Goal: Task Accomplishment & Management: Use online tool/utility

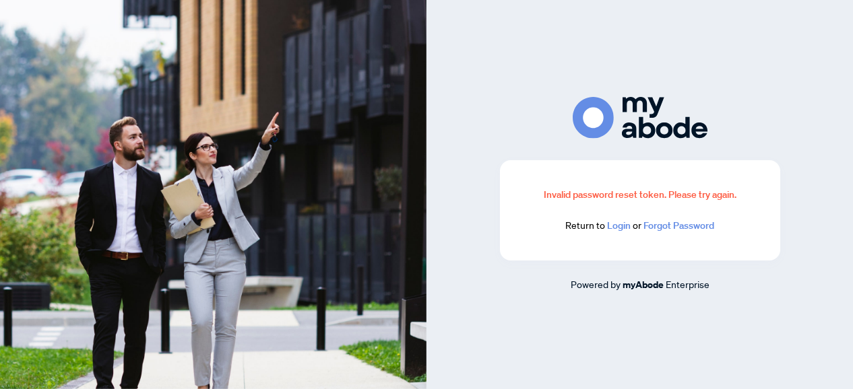
click at [619, 230] on link "Login" at bounding box center [619, 226] width 24 height 12
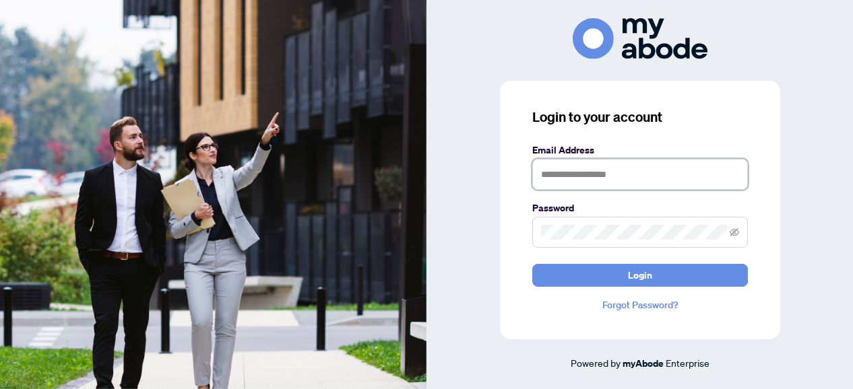
type input "**********"
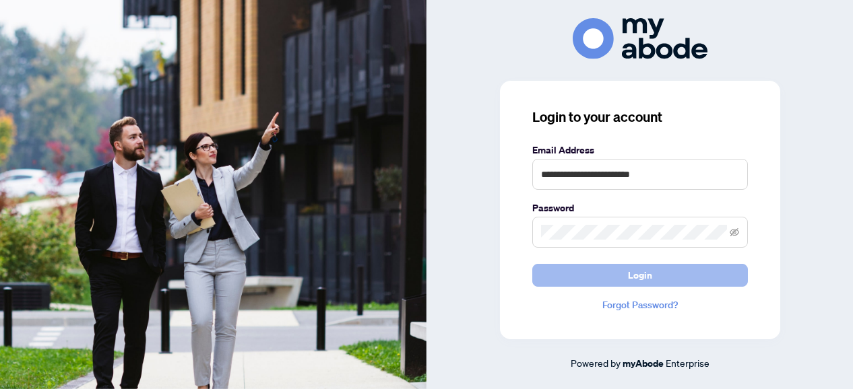
click at [637, 273] on span "Login" at bounding box center [640, 276] width 24 height 22
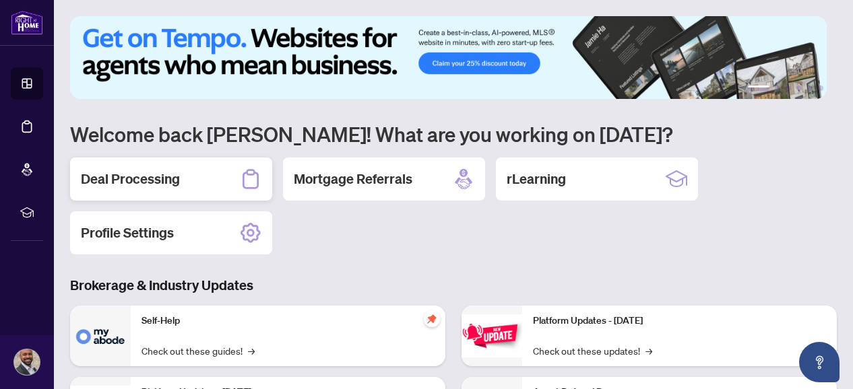
click at [128, 171] on h2 "Deal Processing" at bounding box center [130, 179] width 99 height 19
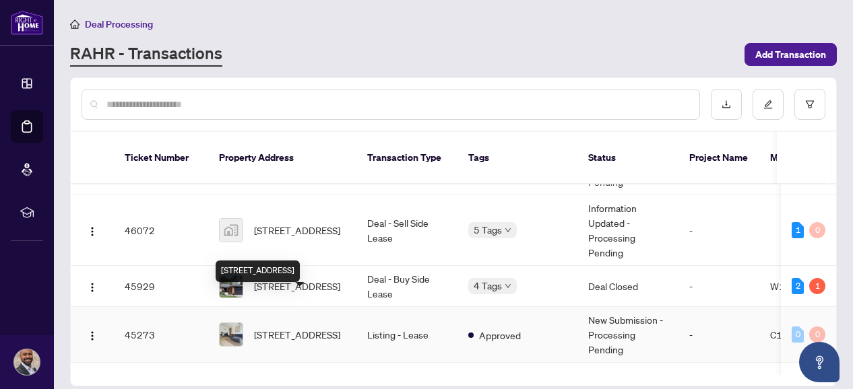
scroll to position [135, 0]
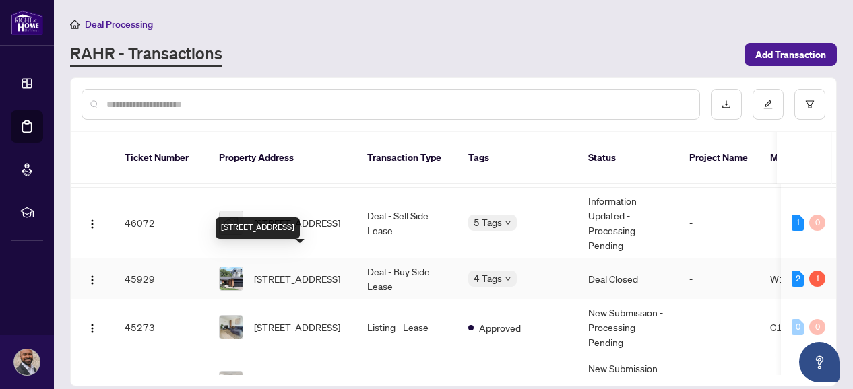
click at [301, 272] on span "[STREET_ADDRESS]" at bounding box center [297, 279] width 86 height 15
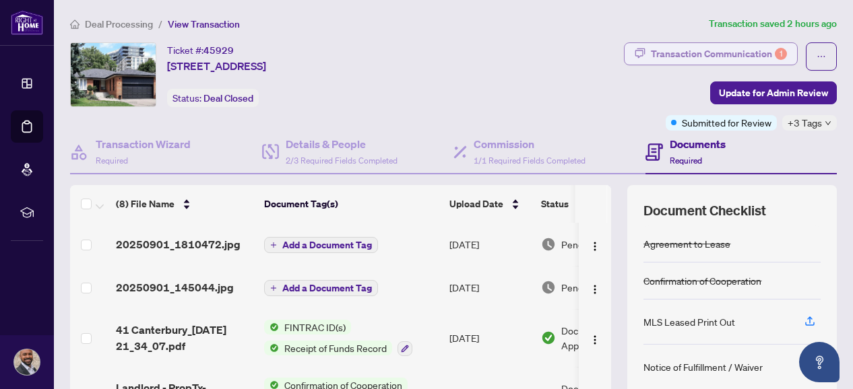
click at [701, 49] on div "Transaction Communication 1" at bounding box center [719, 54] width 136 height 22
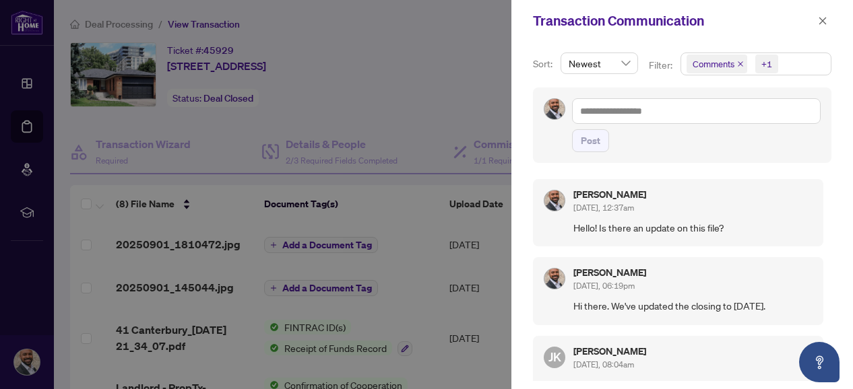
click at [419, 102] on div at bounding box center [426, 194] width 853 height 389
click at [824, 24] on icon "close" at bounding box center [822, 20] width 9 height 9
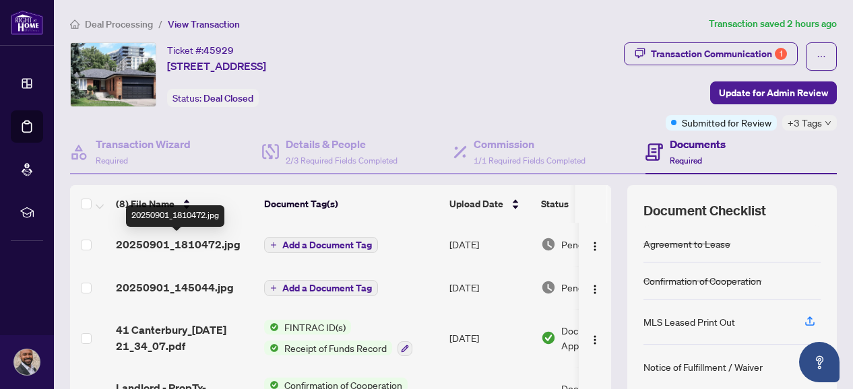
click at [209, 243] on span "20250901_1810472.jpg" at bounding box center [178, 245] width 125 height 16
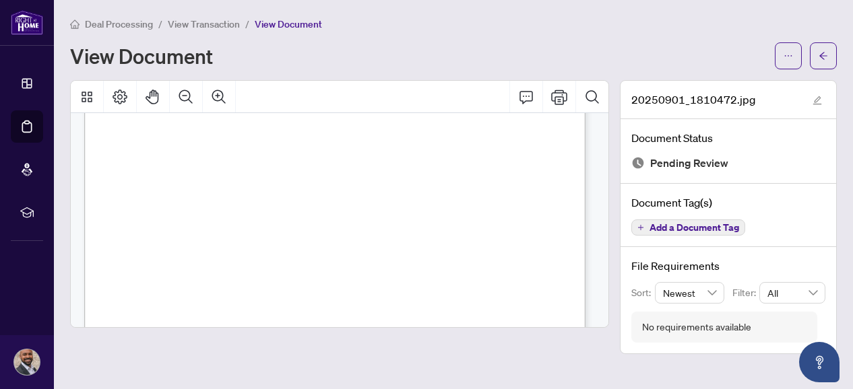
scroll to position [449, 0]
click at [825, 64] on span "button" at bounding box center [823, 56] width 9 height 22
